Goal: Feedback & Contribution: Submit feedback/report problem

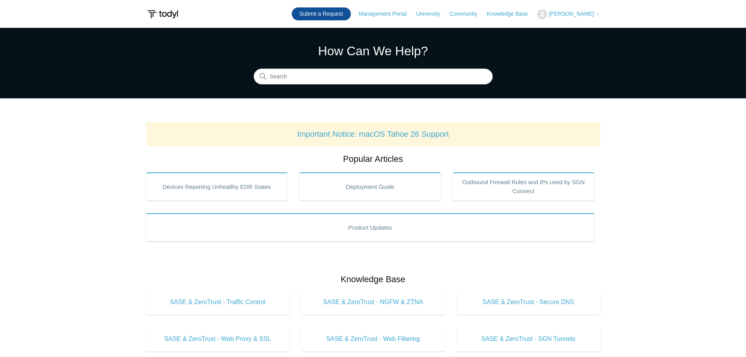
click at [338, 12] on link "Submit a Request" at bounding box center [321, 13] width 59 height 13
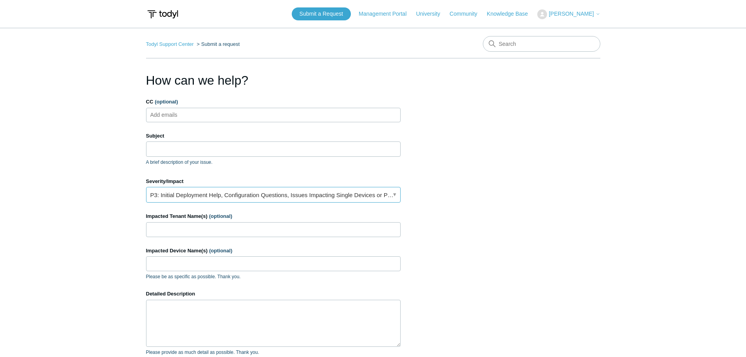
click at [211, 195] on link "P3: Initial Deployment Help, Configuration Questions, Issues Impacting Single D…" at bounding box center [273, 195] width 254 height 16
click at [96, 213] on main "Todyl Support Center Submit a request How can we help? CC (optional) Add emails…" at bounding box center [373, 229] width 746 height 403
click at [168, 142] on input "Subject" at bounding box center [273, 148] width 254 height 15
paste input "Medium-Msft Defender AV Detection Event 0277776235525121"
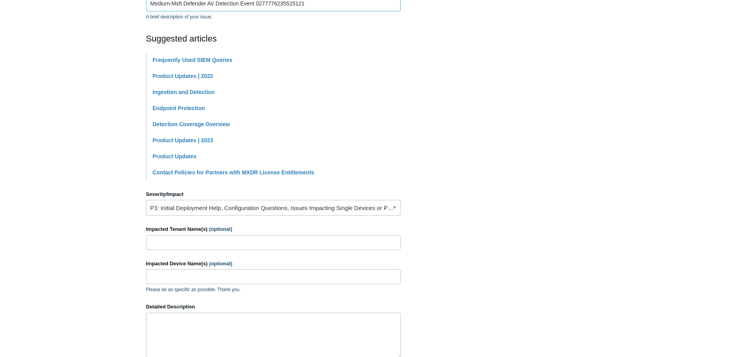
scroll to position [157, 0]
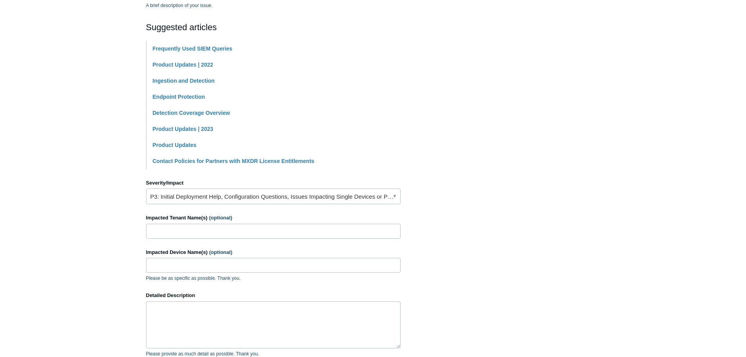
type input "Medium-Msft Defender AV Detection Event 0277776235525121"
click at [196, 234] on input "Impacted Tenant Name(s) (optional)" at bounding box center [273, 230] width 254 height 15
type input "Exotic Metal Treating"
type input "EXO-IND-0825-01"
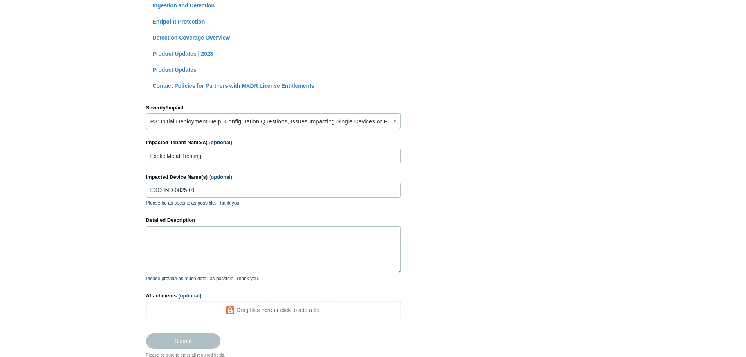
scroll to position [235, 0]
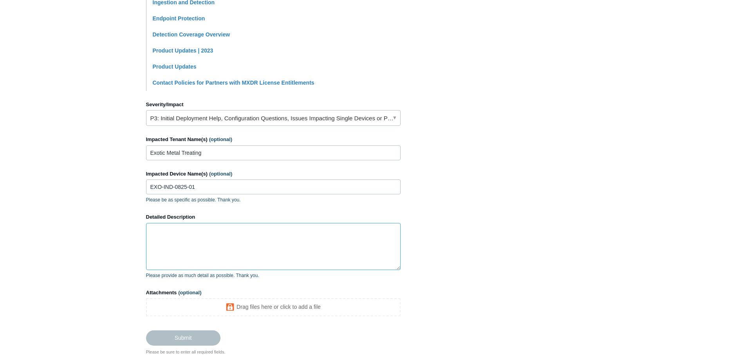
click at [188, 231] on textarea "Detailed Description" at bounding box center [273, 246] width 254 height 47
paste textarea "Good Afternoon, Medium-Msft Defender AV Detection Event 0277776235525121 By usi…"
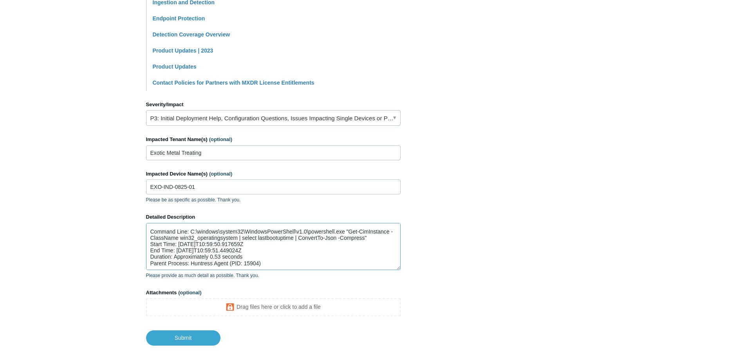
scroll to position [75, 0]
type textarea "Good Afternoon, Medium-Msft Defender AV Detection Event 0277776235525121 By usi…"
click at [194, 335] on input "Submit" at bounding box center [183, 338] width 74 height 16
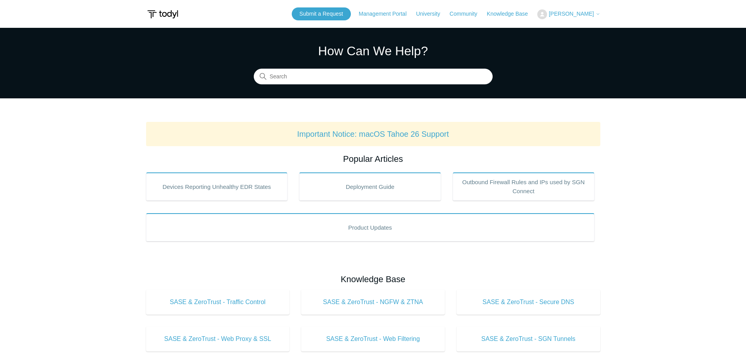
click at [590, 16] on span "[PERSON_NAME]" at bounding box center [570, 14] width 45 height 6
click at [591, 27] on link "My Support Requests" at bounding box center [575, 31] width 76 height 14
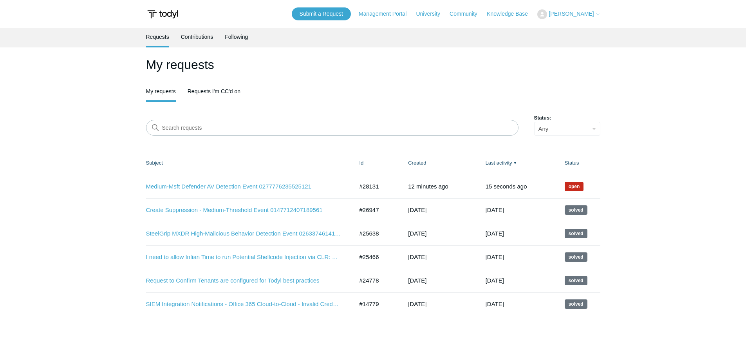
click at [274, 184] on link "Medium-Msft Defender AV Detection Event 0277776235525121" at bounding box center [244, 186] width 196 height 9
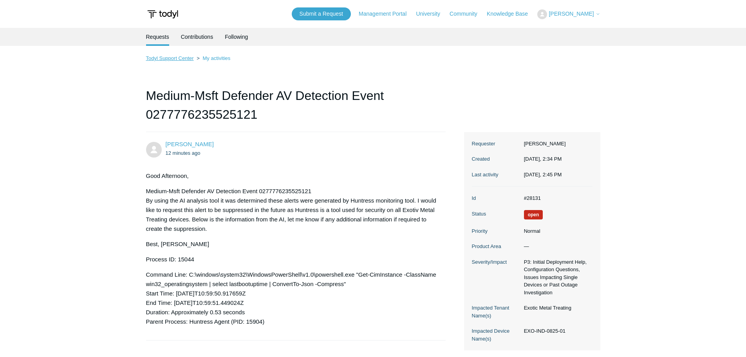
click at [181, 60] on link "Todyl Support Center" at bounding box center [170, 58] width 48 height 6
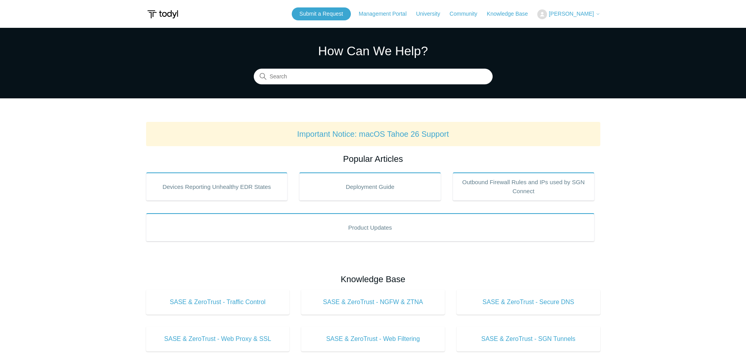
click at [590, 9] on button "[PERSON_NAME]" at bounding box center [568, 14] width 63 height 10
click at [590, 25] on link "My Support Requests" at bounding box center [575, 31] width 76 height 14
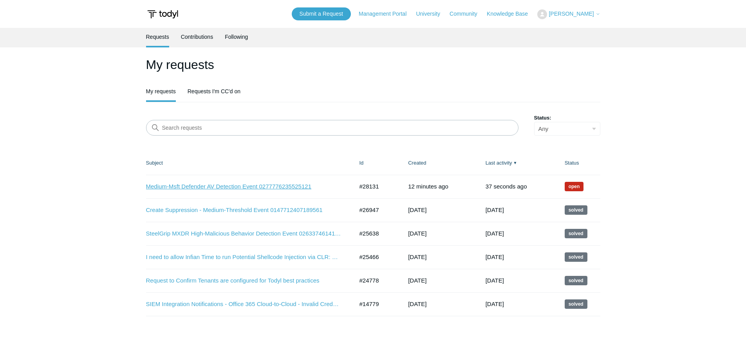
click at [242, 185] on link "Medium-Msft Defender AV Detection Event 0277776235525121" at bounding box center [244, 186] width 196 height 9
